Goal: Task Accomplishment & Management: Manage account settings

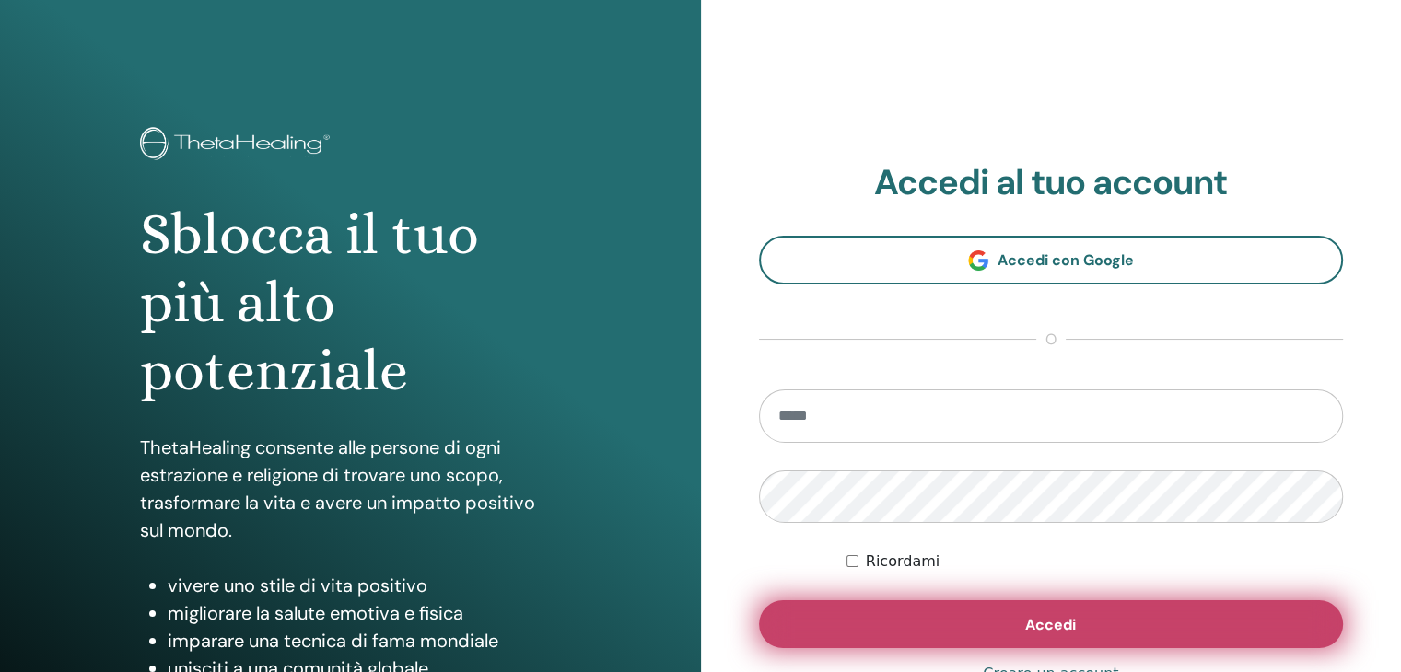
type input "**********"
click at [1002, 612] on button "Accedi" at bounding box center [1051, 624] width 585 height 48
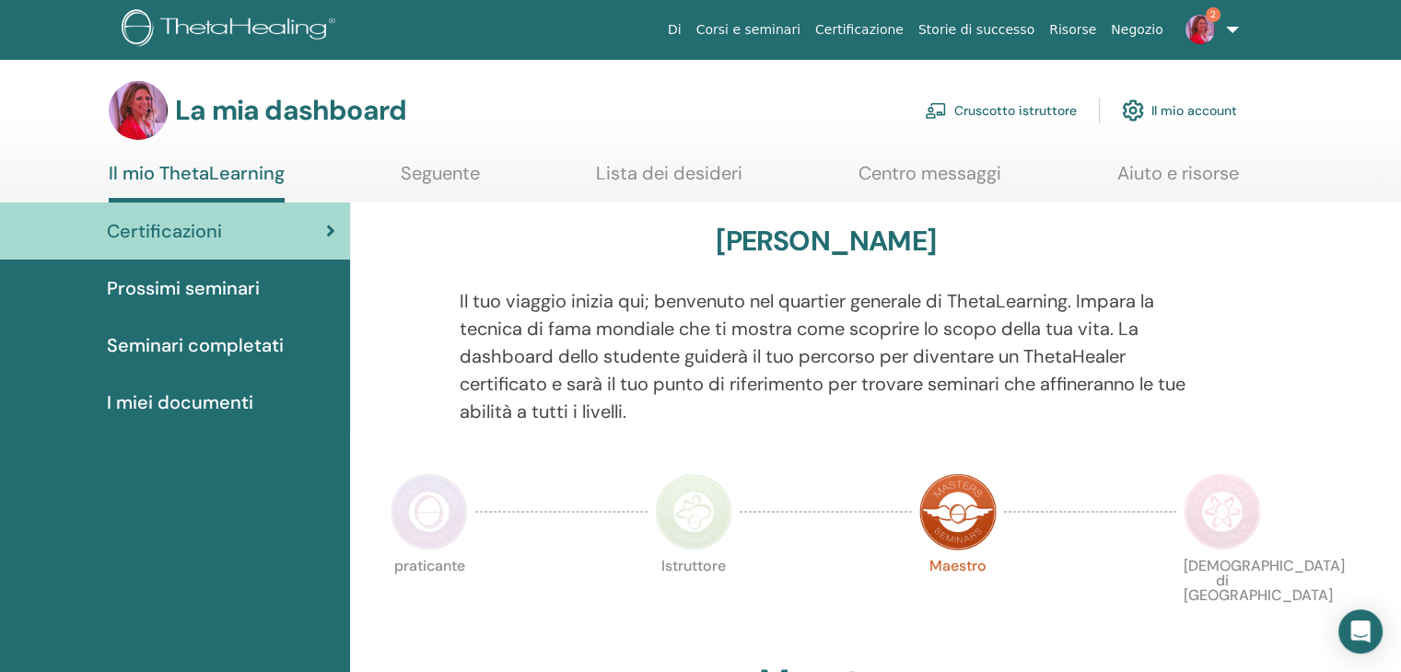
click at [1009, 111] on font "Cruscotto istruttore" at bounding box center [1015, 111] width 122 height 17
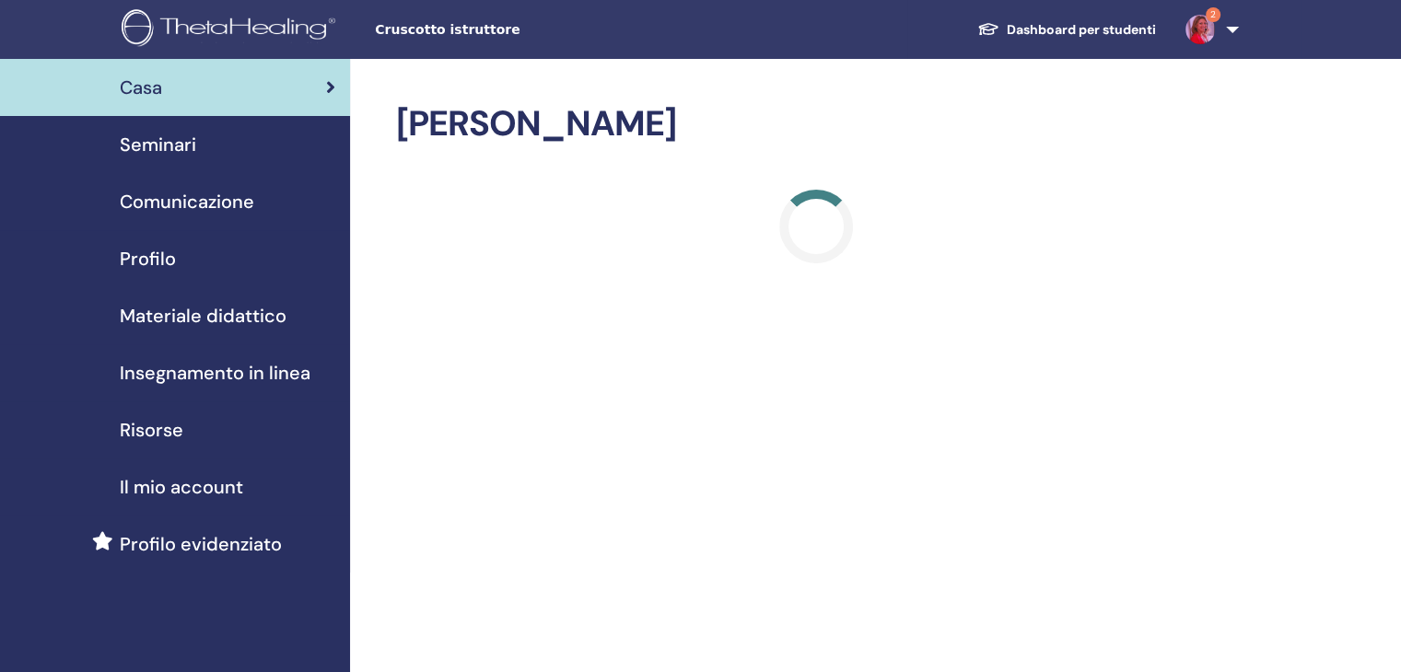
click at [169, 145] on span "Seminari" at bounding box center [158, 145] width 76 height 28
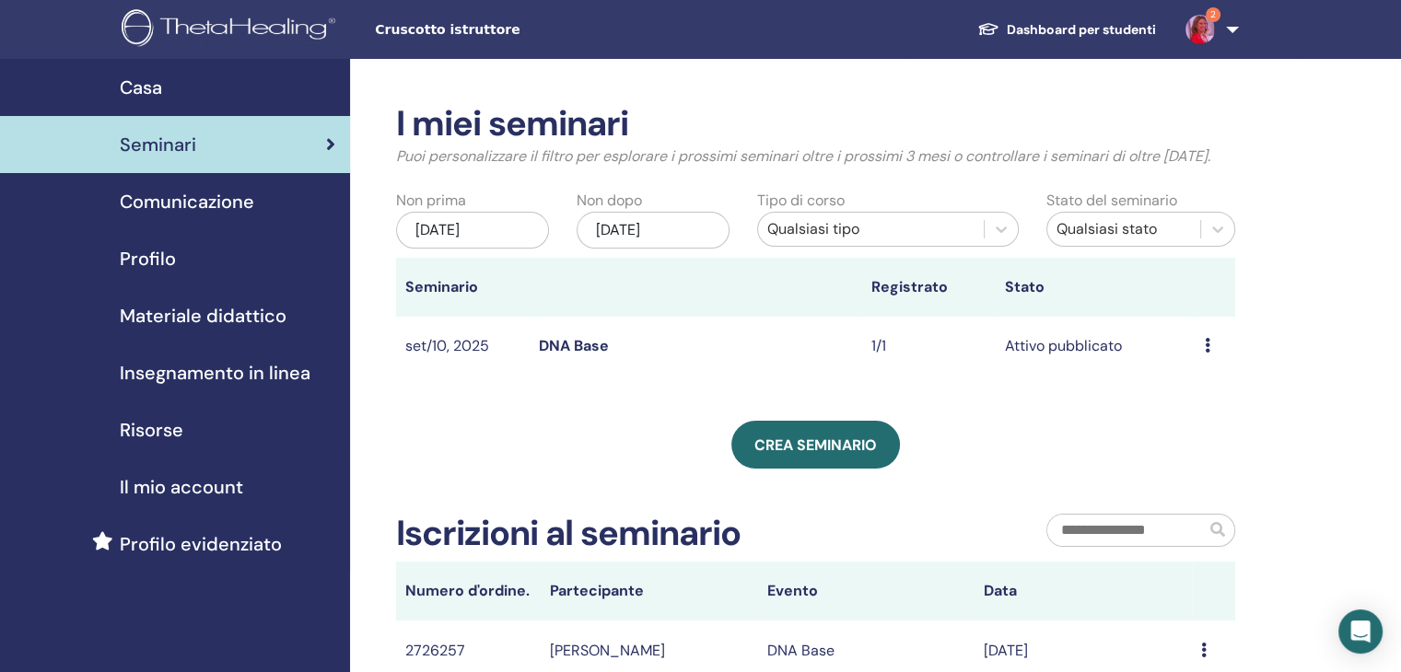
click at [588, 348] on link "DNA Base" at bounding box center [574, 345] width 70 height 19
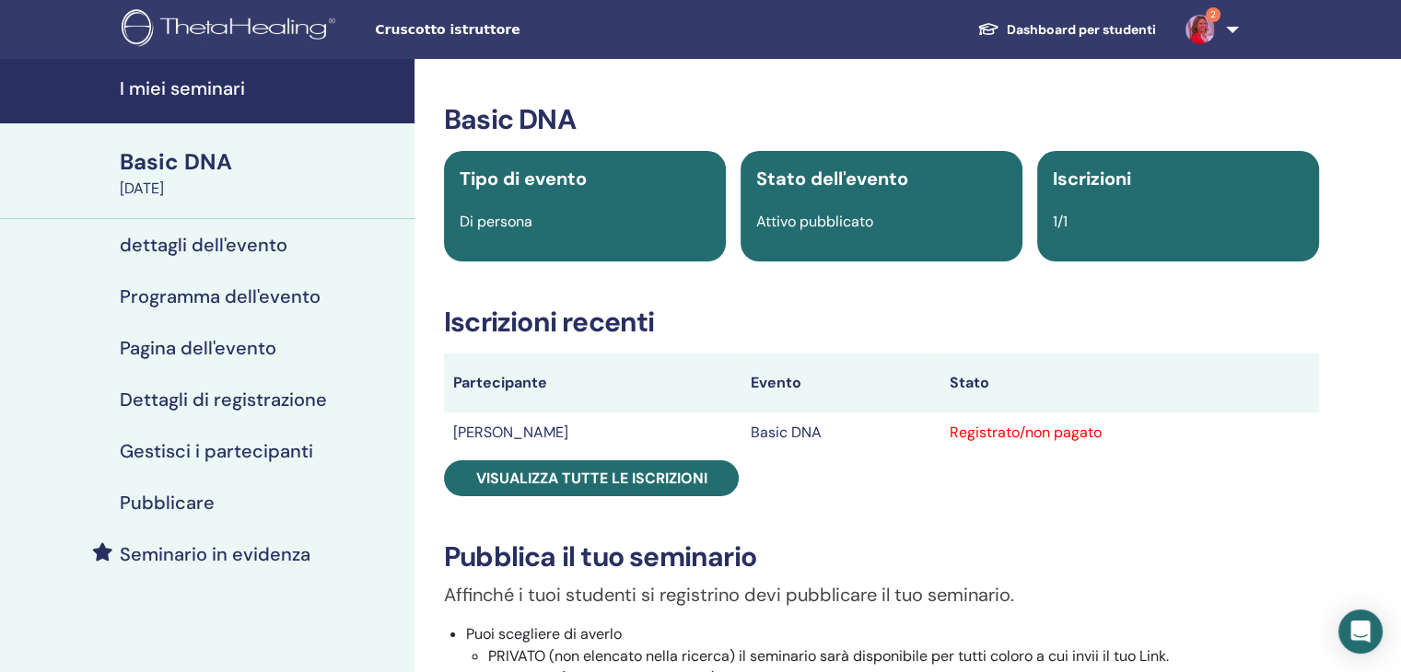
click at [204, 178] on div "September 10, 2025" at bounding box center [262, 189] width 284 height 22
click at [220, 248] on h4 "dettagli dell'evento" at bounding box center [204, 245] width 168 height 22
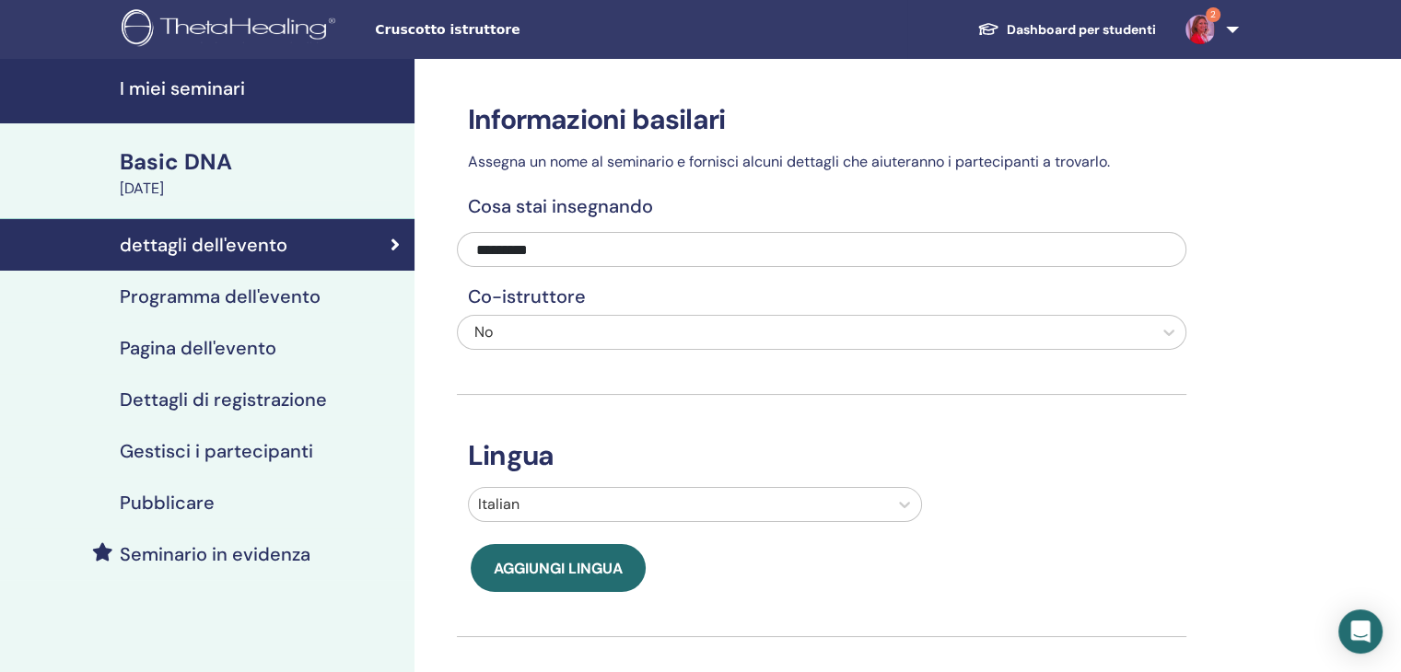
click at [182, 86] on h4 "I miei seminari" at bounding box center [262, 88] width 284 height 22
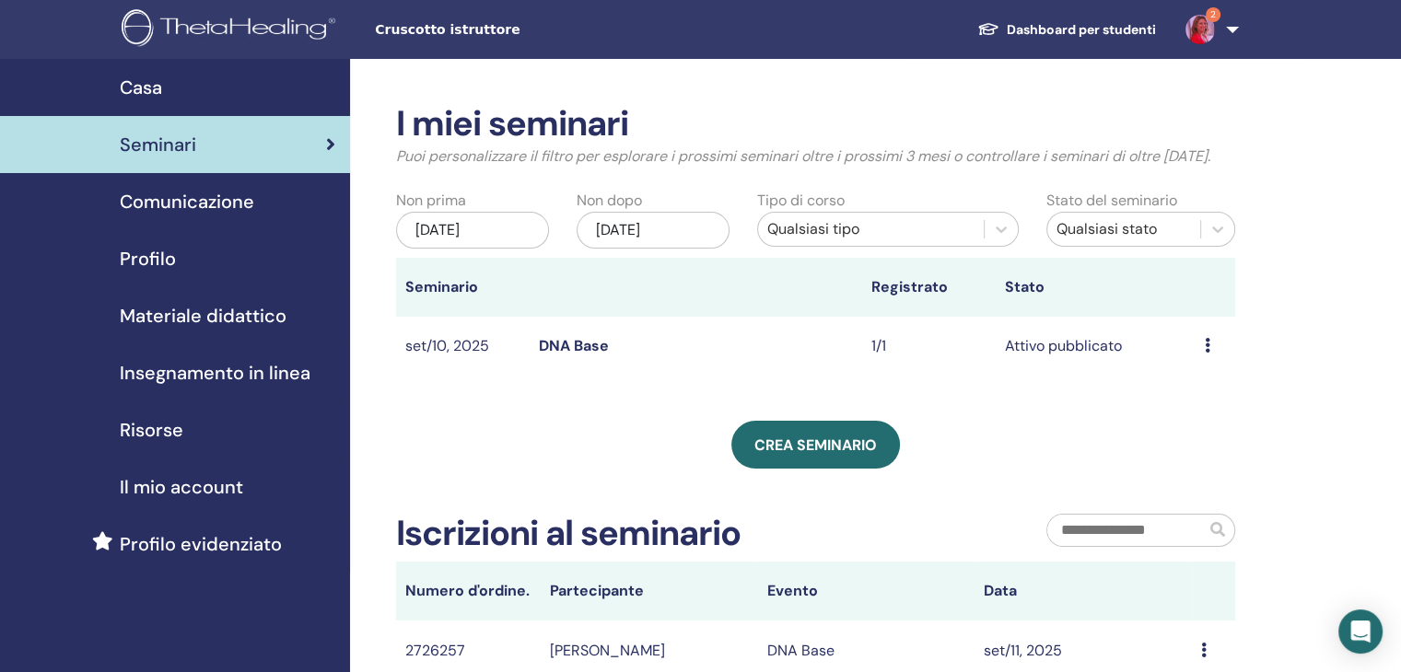
click at [207, 141] on div "Seminari" at bounding box center [175, 145] width 320 height 28
click at [180, 148] on span "Seminari" at bounding box center [158, 145] width 76 height 28
click at [490, 438] on div "Crea seminario" at bounding box center [815, 445] width 839 height 48
